Goal: Check status: Check status

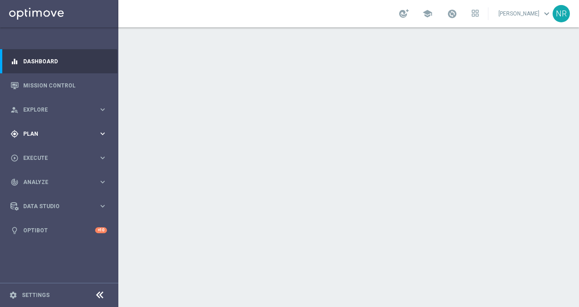
click at [52, 134] on span "Plan" at bounding box center [60, 133] width 75 height 5
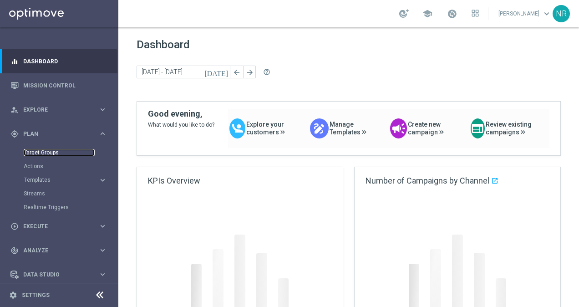
click at [41, 154] on link "Target Groups" at bounding box center [59, 152] width 71 height 7
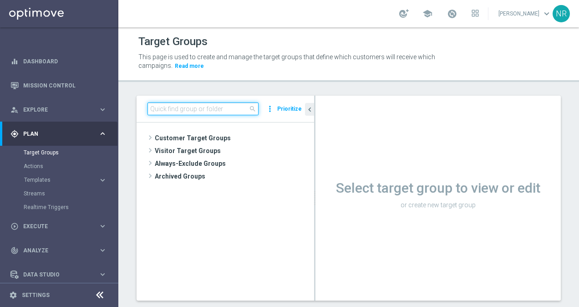
click at [219, 107] on input at bounding box center [203, 108] width 111 height 13
type input "!"
type input "Q"
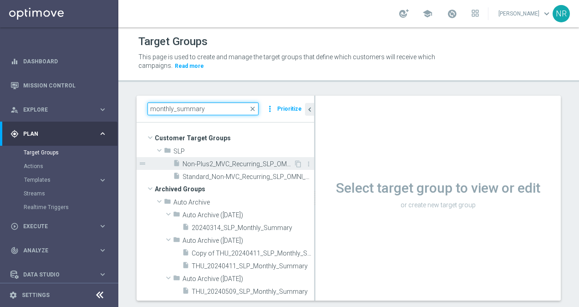
type input "monthly_summary"
click at [260, 159] on div "insert_drive_file Non-Plus2_MVC_Recurring_SLP_OMNI_Monthly_Summary" at bounding box center [233, 163] width 121 height 13
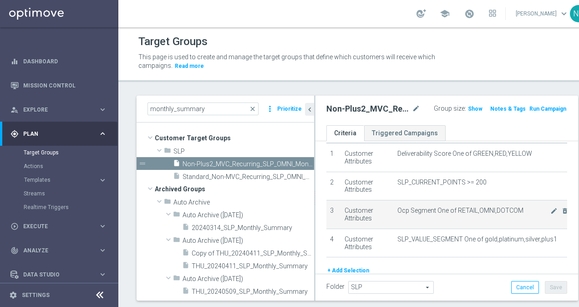
scroll to position [30, 0]
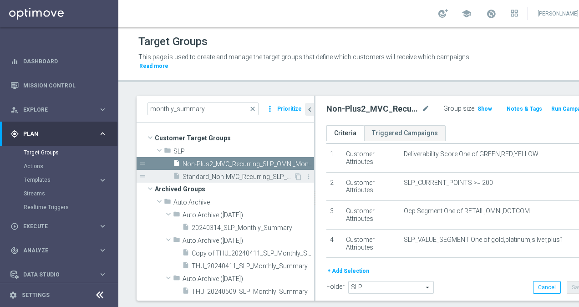
click at [221, 177] on span "Standard_Non-MVC_Recurring_SLP_OMNI_Monthly_Summary" at bounding box center [238, 177] width 111 height 8
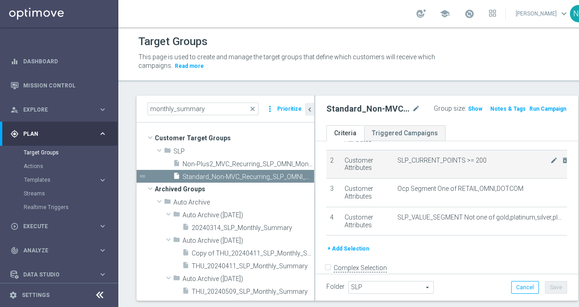
scroll to position [52, 0]
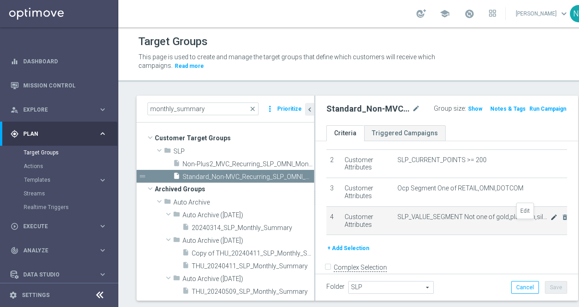
click at [550, 221] on icon "mode_edit" at bounding box center [553, 217] width 7 height 7
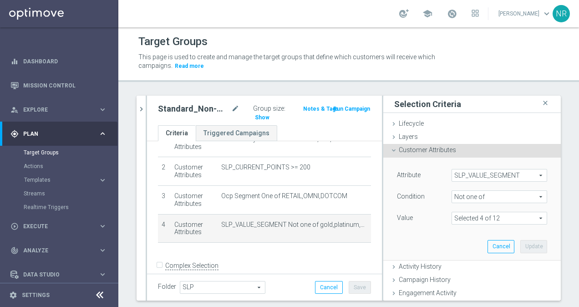
click at [499, 220] on span at bounding box center [499, 218] width 95 height 12
click at [471, 236] on span "Show Selected" at bounding box center [481, 236] width 34 height 6
click at [461, 236] on input "Show Selected" at bounding box center [458, 238] width 6 height 6
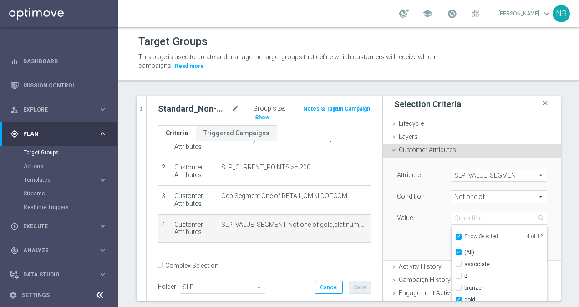
checkbox input "true"
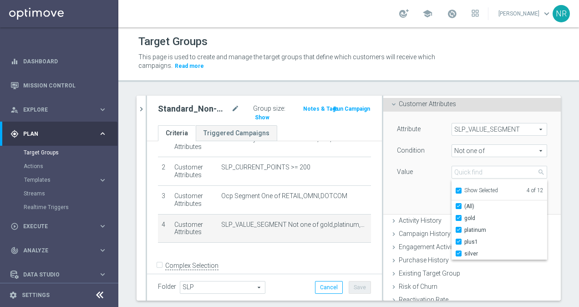
scroll to position [46, 0]
click at [399, 199] on div "Attribute SLP_VALUE_SEGMENT SLP_VALUE_SEGMENT arrow_drop_down search Condition …" at bounding box center [472, 162] width 164 height 102
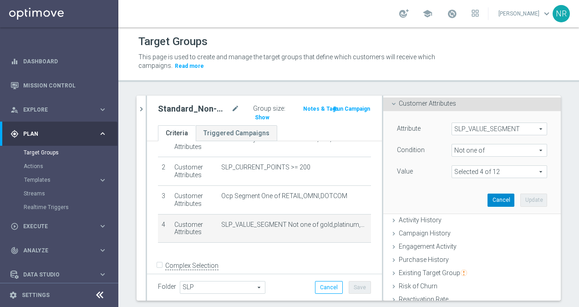
click at [489, 202] on button "Cancel" at bounding box center [501, 199] width 27 height 13
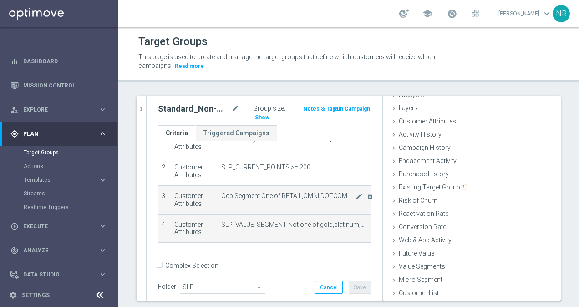
scroll to position [28, 0]
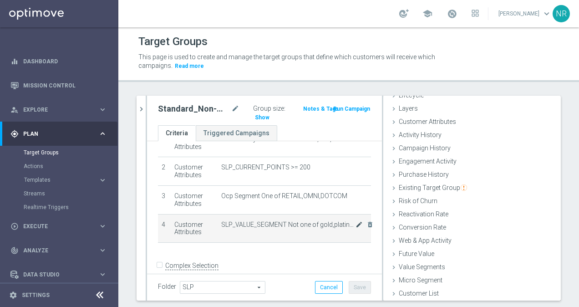
click at [356, 224] on icon "mode_edit" at bounding box center [359, 224] width 7 height 7
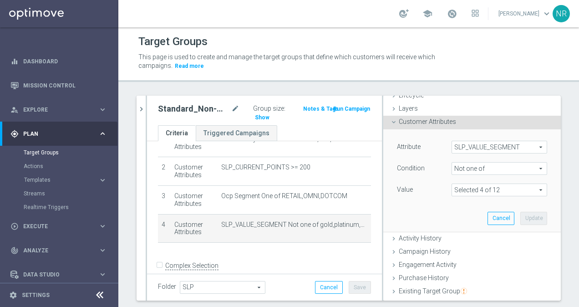
click at [470, 185] on span at bounding box center [499, 190] width 95 height 12
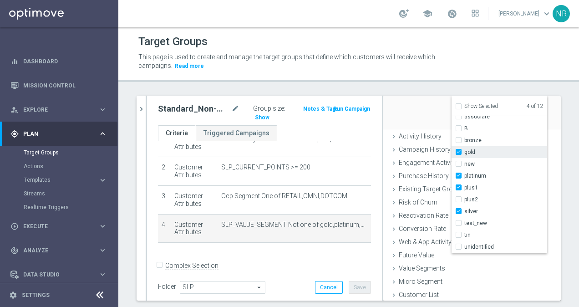
scroll to position [130, 0]
click at [391, 114] on div "Attribute SLP_VALUE_SEGMENT SLP_VALUE_SEGMENT arrow_drop_down search Condition …" at bounding box center [472, 78] width 164 height 102
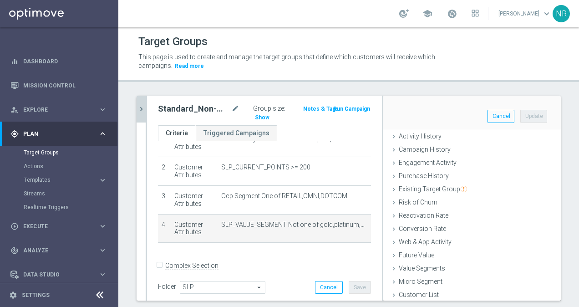
click at [143, 107] on icon "chevron_right" at bounding box center [141, 109] width 9 height 9
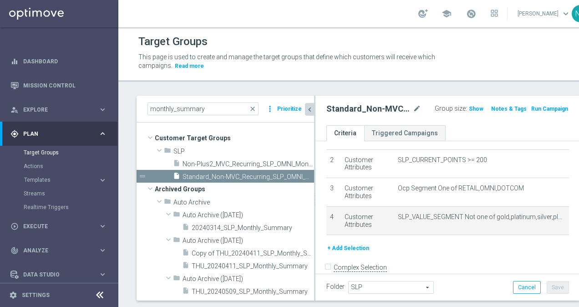
scroll to position [43, 0]
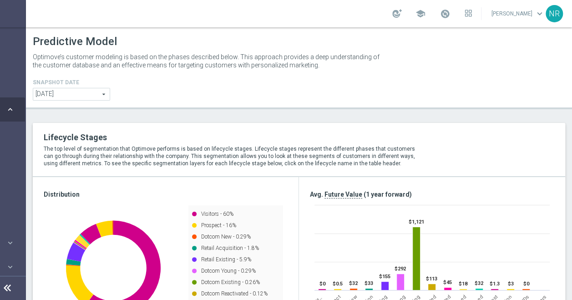
scroll to position [270, 0]
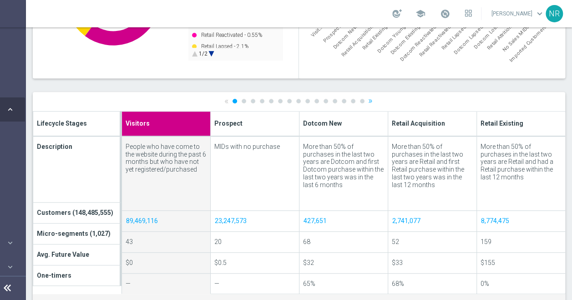
click at [0, 297] on html "equalizer Dashboard Mission Control" at bounding box center [194, 150] width 572 height 300
click at [4, 294] on icon at bounding box center [7, 288] width 11 height 11
click at [5, 293] on icon at bounding box center [10, 287] width 11 height 11
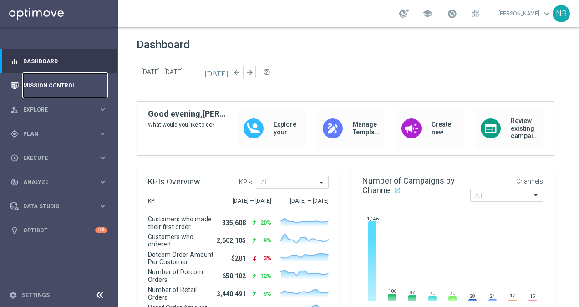
click at [67, 86] on link "Mission Control" at bounding box center [65, 85] width 84 height 24
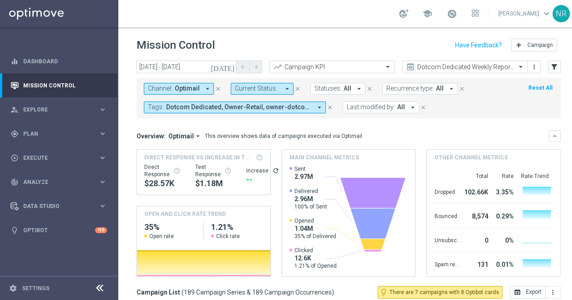
click at [329, 108] on icon "close" at bounding box center [330, 107] width 6 height 6
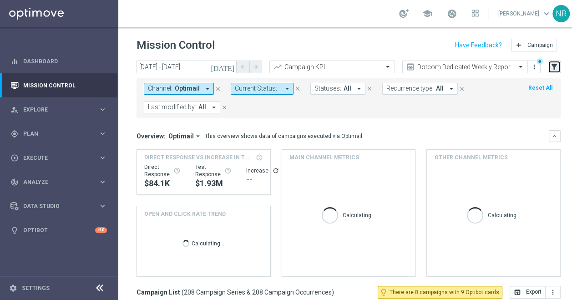
click at [560, 69] on button "filter_alt" at bounding box center [554, 67] width 13 height 13
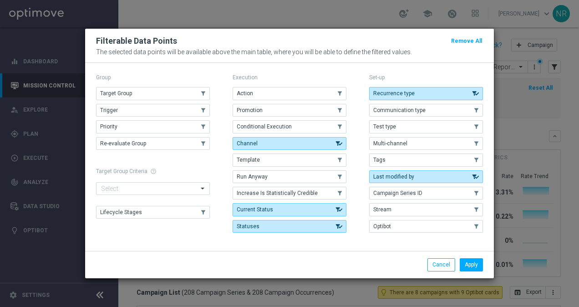
click at [147, 83] on div "Group" at bounding box center [153, 77] width 114 height 12
click at [147, 93] on button "Target Group" at bounding box center [153, 93] width 114 height 13
drag, startPoint x: 484, startPoint y: 251, endPoint x: 482, endPoint y: 255, distance: 4.7
click at [484, 252] on div "Apply Cancel" at bounding box center [289, 264] width 409 height 27
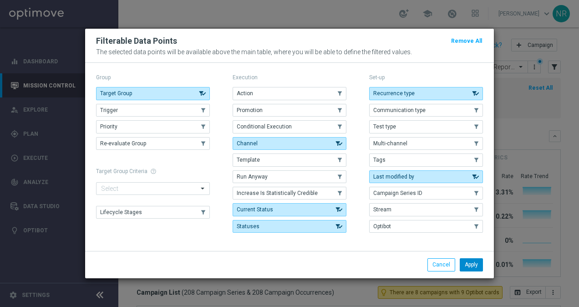
click at [481, 258] on button "Apply" at bounding box center [471, 264] width 23 height 13
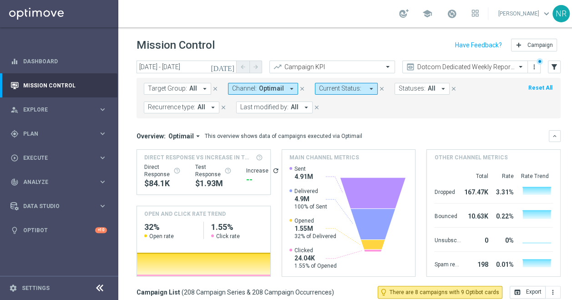
click at [165, 87] on span "Target Group:" at bounding box center [167, 89] width 39 height 8
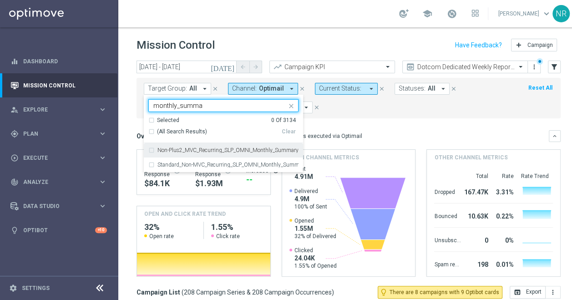
click at [256, 152] on label "Non-Plus2_MVC_Recurring_SLP_OMNI_Monthly_Summary" at bounding box center [228, 150] width 141 height 5
type input "monthly_summa"
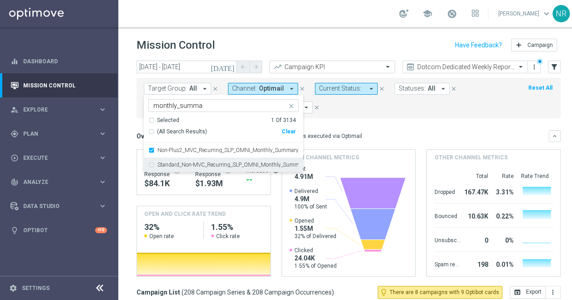
click at [254, 171] on div "Standard_Non-MVC_Recurring_SLP_OMNI_Monthly_Summary" at bounding box center [223, 165] width 150 height 15
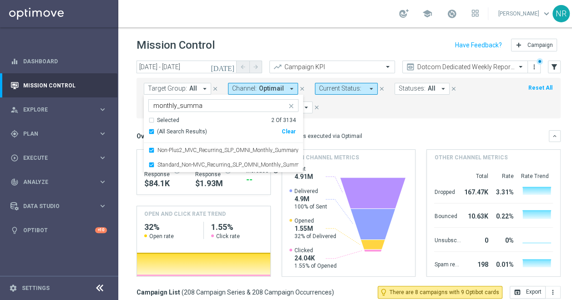
click at [376, 130] on div "Overview: Optimail arrow_drop_down This overview shows data of campaigns execut…" at bounding box center [349, 136] width 424 height 12
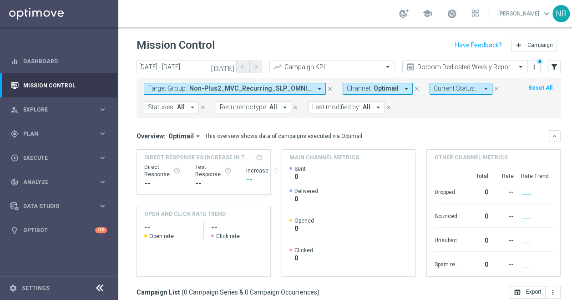
click at [230, 66] on icon "today" at bounding box center [223, 67] width 25 height 8
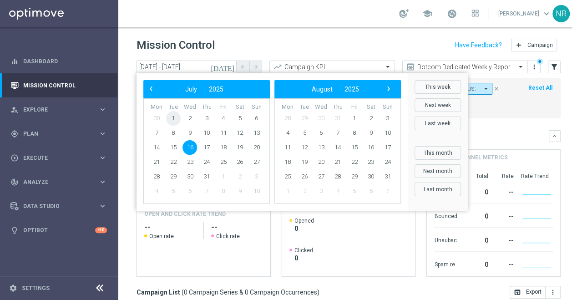
click at [171, 114] on span "1" at bounding box center [173, 118] width 15 height 15
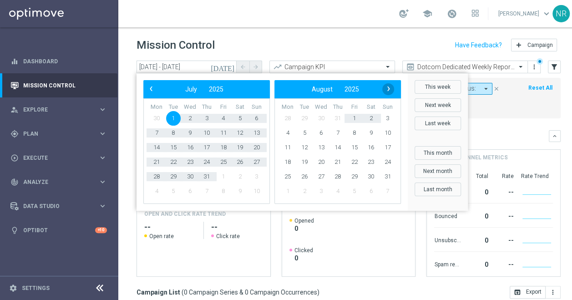
click at [394, 90] on span "›" at bounding box center [389, 89] width 12 height 12
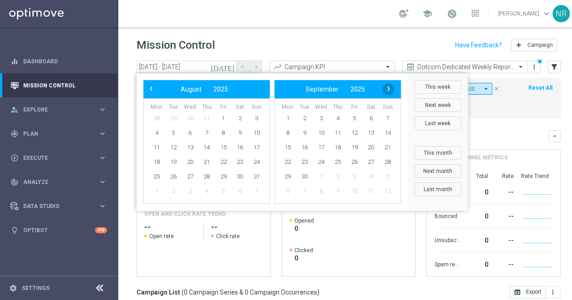
click at [392, 89] on span "›" at bounding box center [389, 89] width 12 height 12
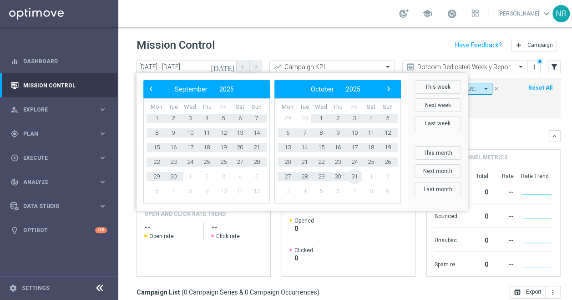
click at [356, 178] on span "31" at bounding box center [354, 176] width 15 height 15
type input "01 Jul 2025 - 31 Oct 2025"
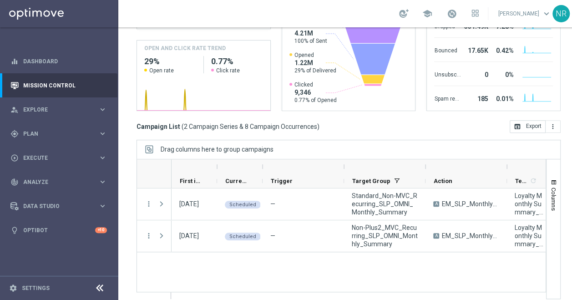
drag, startPoint x: 139, startPoint y: 232, endPoint x: 156, endPoint y: 233, distance: 16.4
click at [156, 233] on div "more_vert more_vert 10 Jul 2025, Thursday Scheduled — Standard_Non-MVC_Recurrin…" at bounding box center [342, 240] width 410 height 104
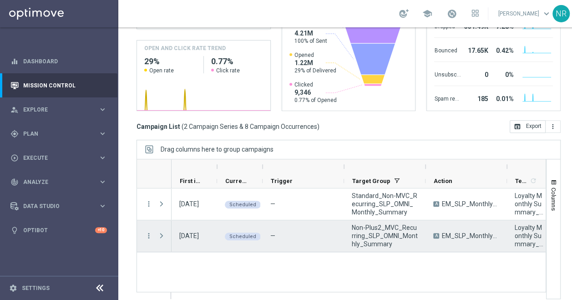
click at [161, 233] on span "Press SPACE to select this row." at bounding box center [162, 235] width 8 height 7
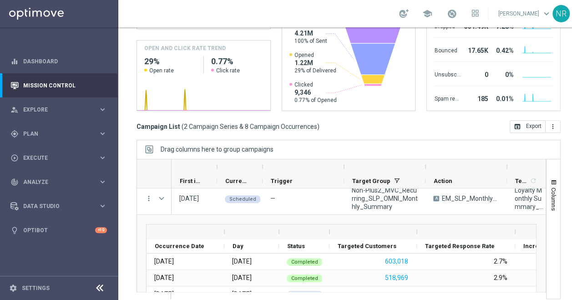
scroll to position [37, 0]
